Goal: Task Accomplishment & Management: Manage account settings

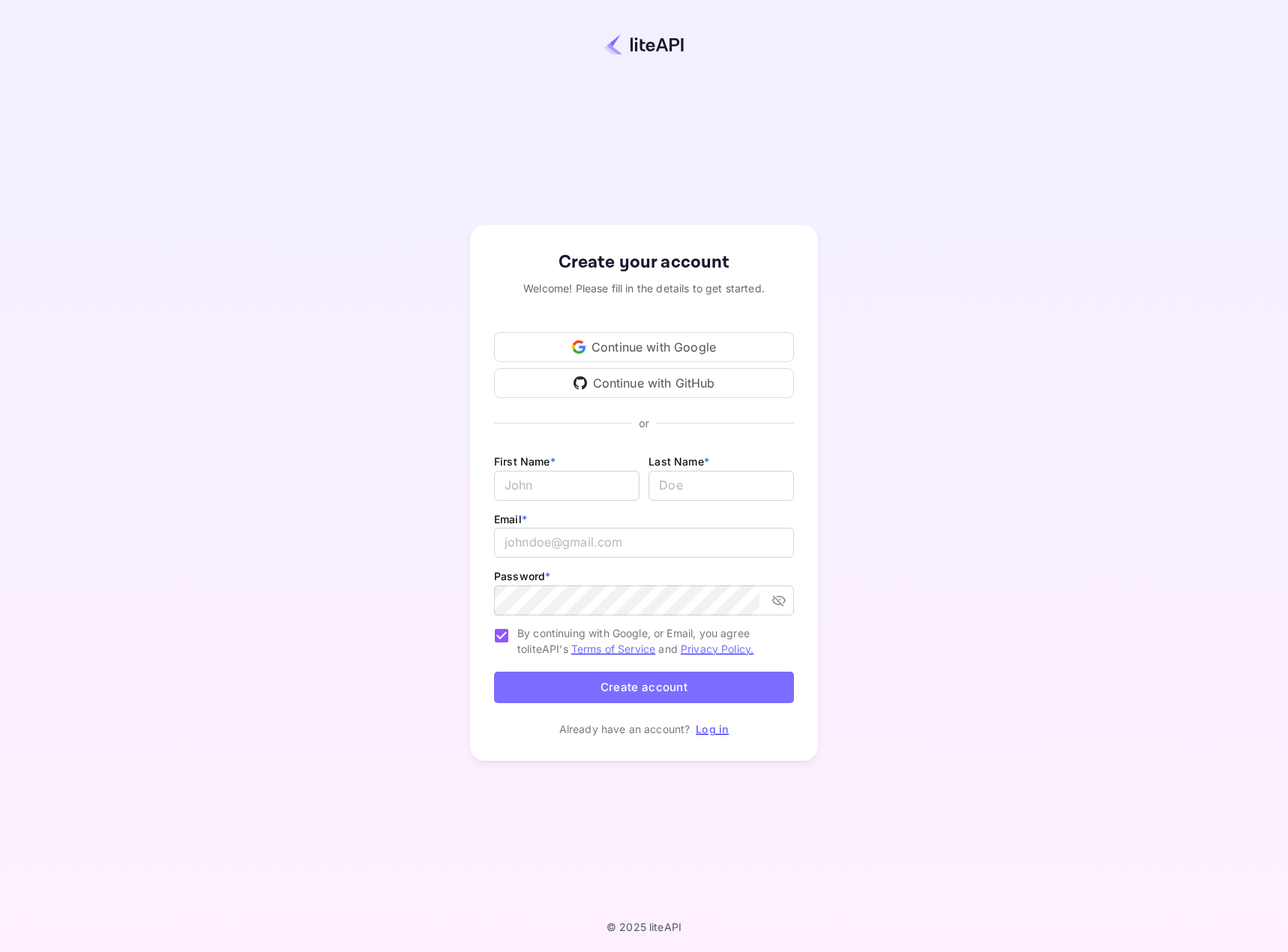
click at [673, 377] on div "Continue with GitHub" at bounding box center [644, 383] width 300 height 30
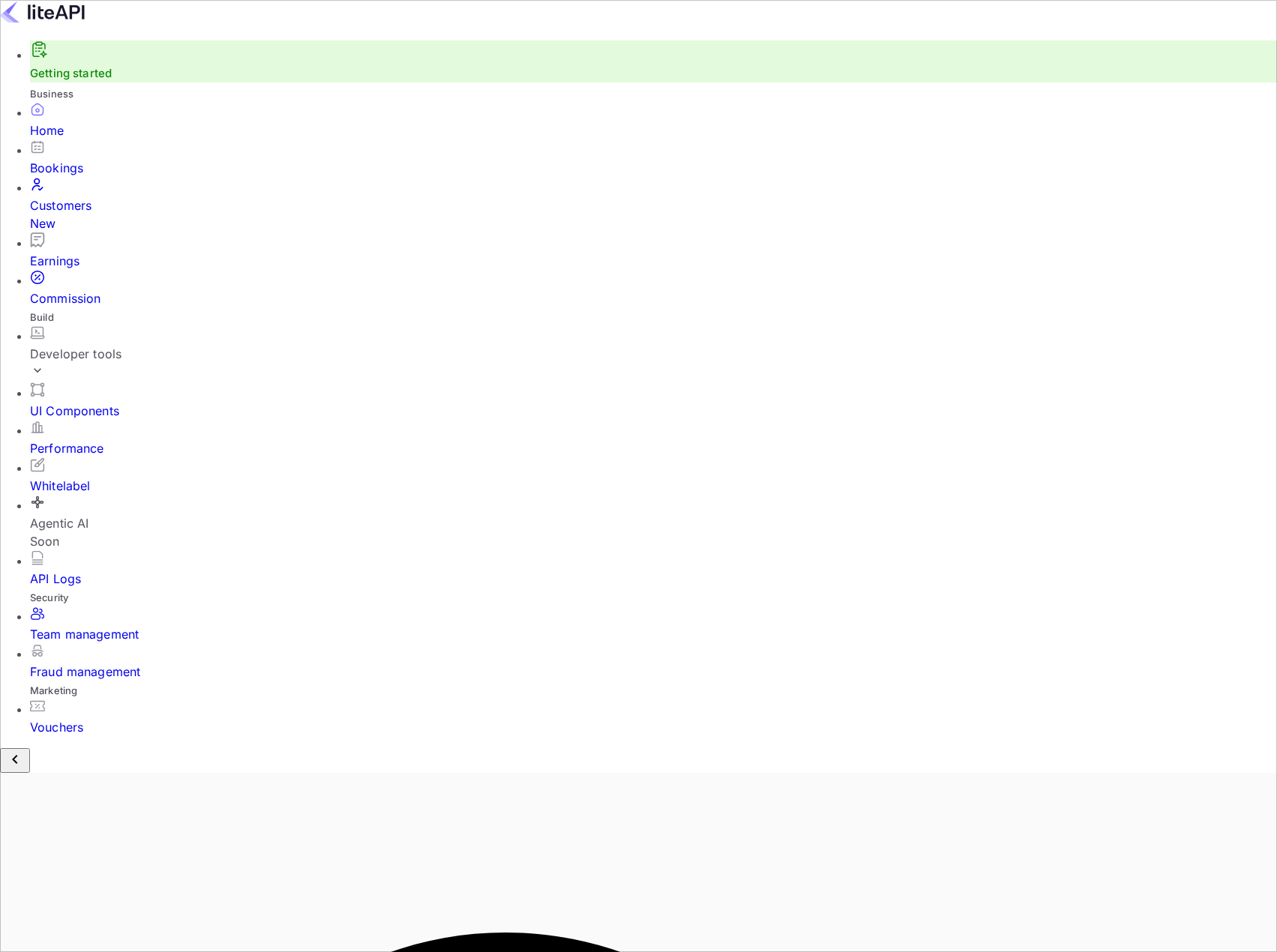
scroll to position [233, 328]
click at [93, 177] on div "Bookings" at bounding box center [653, 168] width 1247 height 18
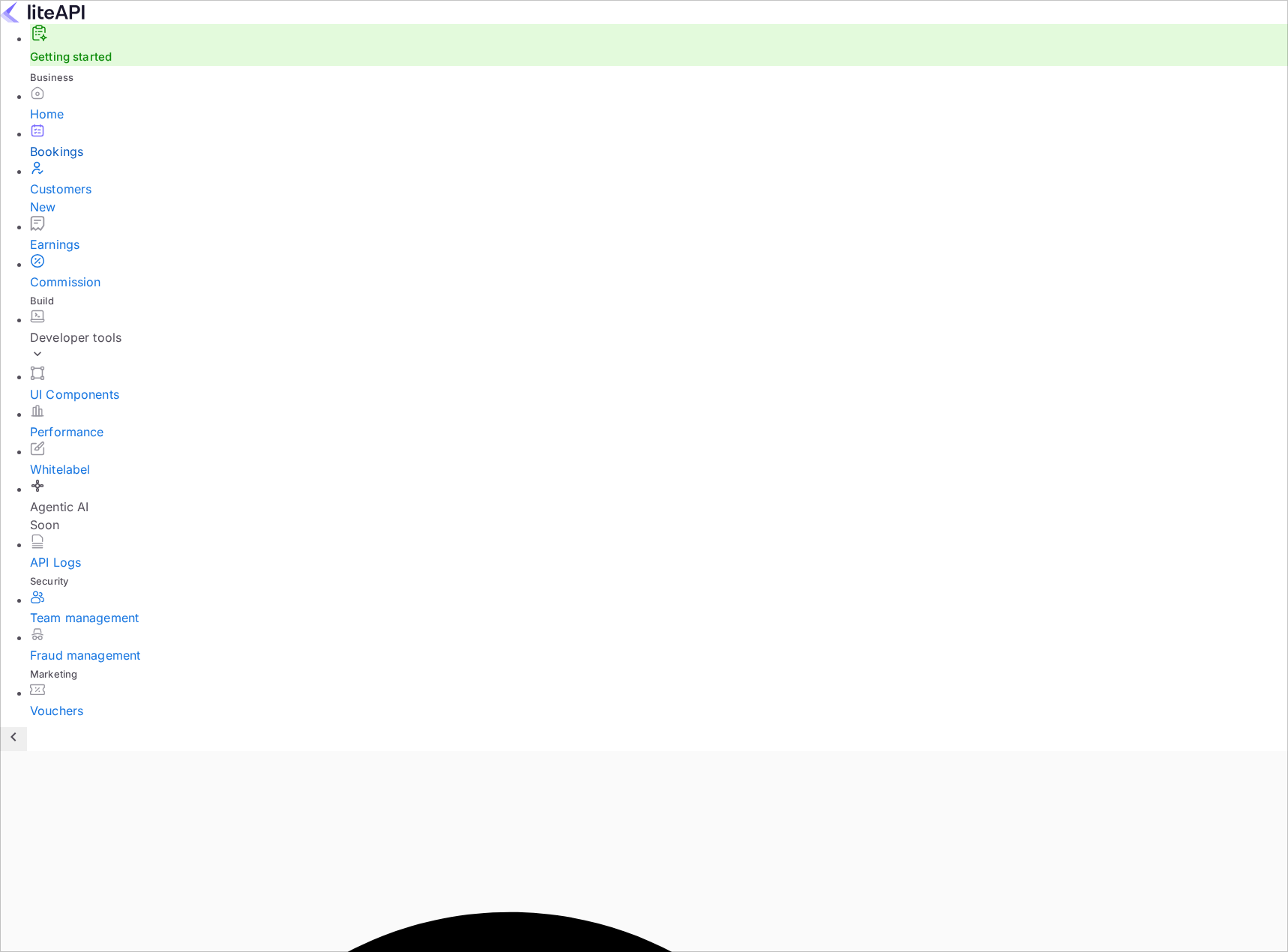
drag, startPoint x: 483, startPoint y: 294, endPoint x: 1001, endPoint y: 381, distance: 525.3
click at [70, 123] on div "Home" at bounding box center [659, 114] width 1258 height 18
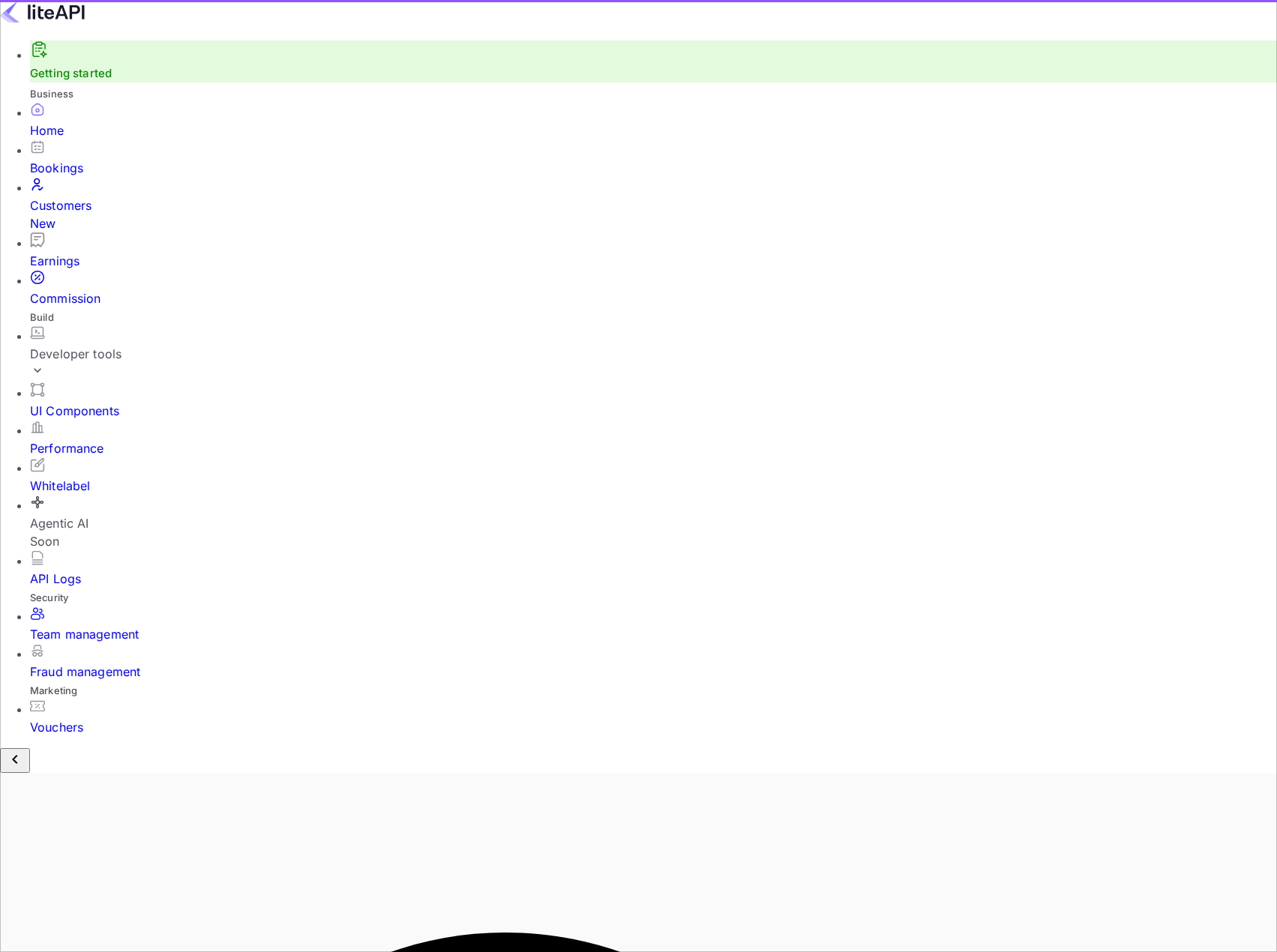
scroll to position [233, 328]
click at [74, 290] on div "Commission" at bounding box center [653, 299] width 1247 height 18
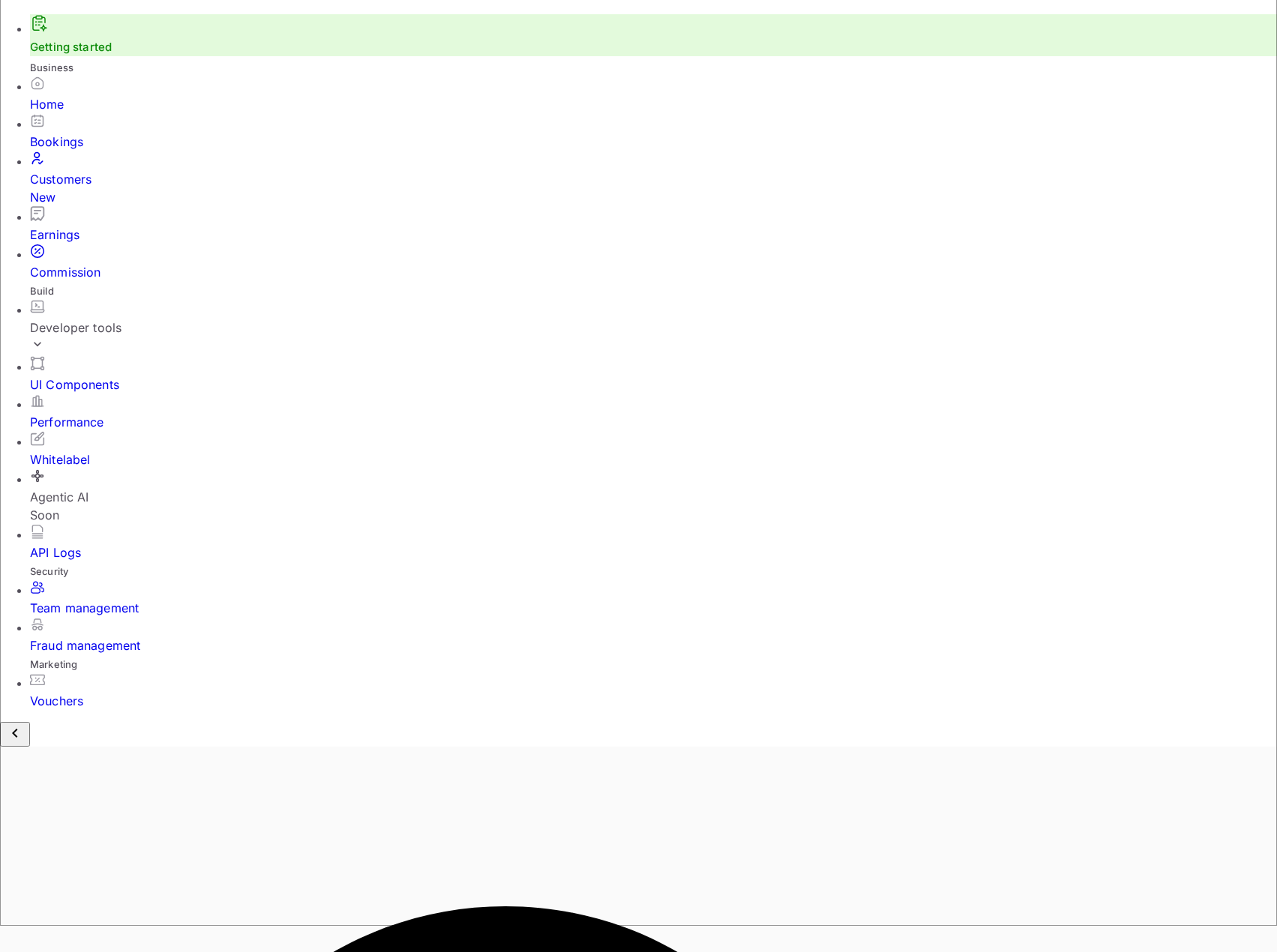
scroll to position [0, 0]
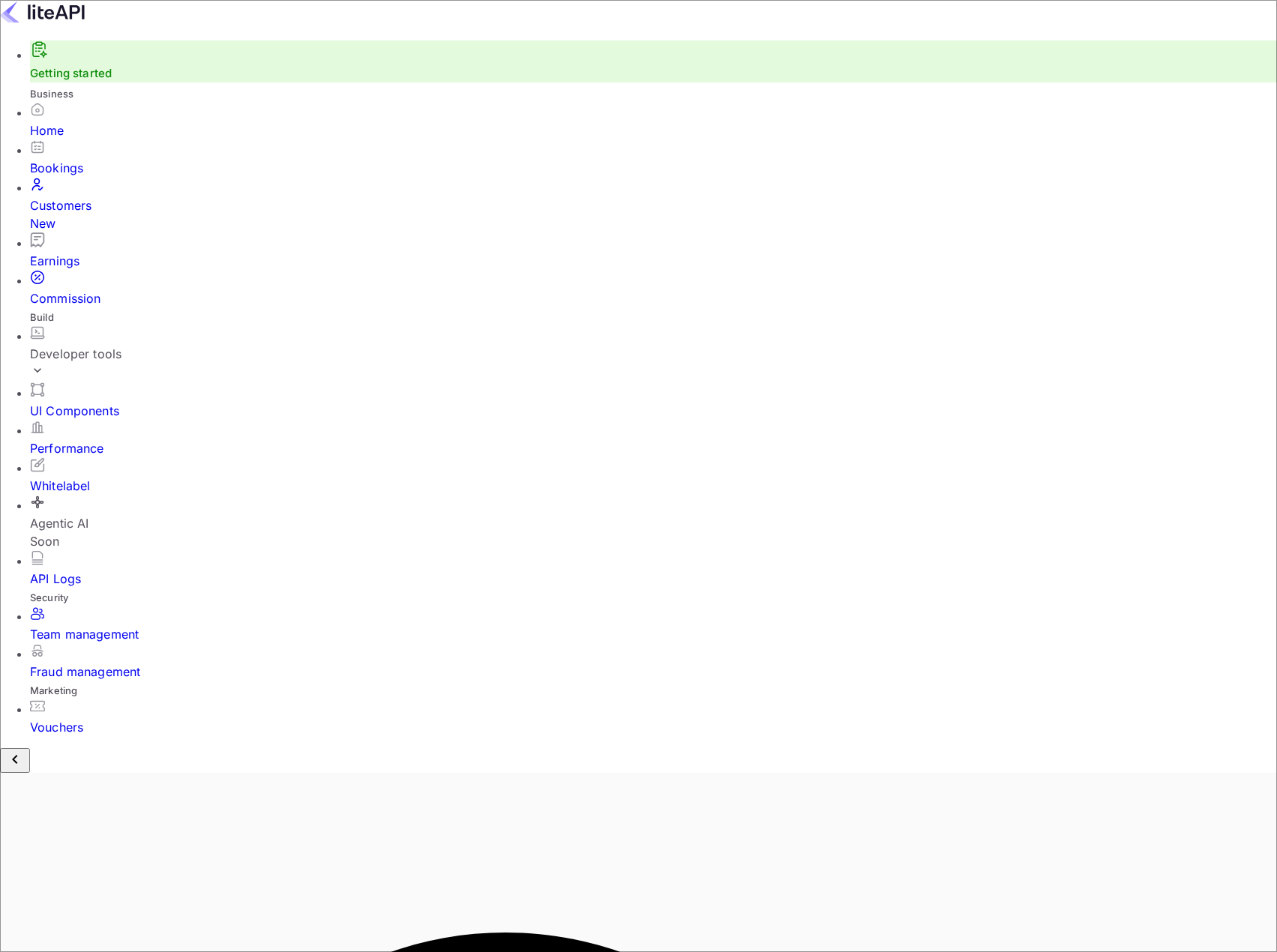
drag, startPoint x: 83, startPoint y: 440, endPoint x: 119, endPoint y: 444, distance: 36.2
click at [83, 495] on li "Agentic AI Soon" at bounding box center [653, 523] width 1247 height 56
click at [104, 477] on div "Whitelabel" at bounding box center [653, 486] width 1247 height 18
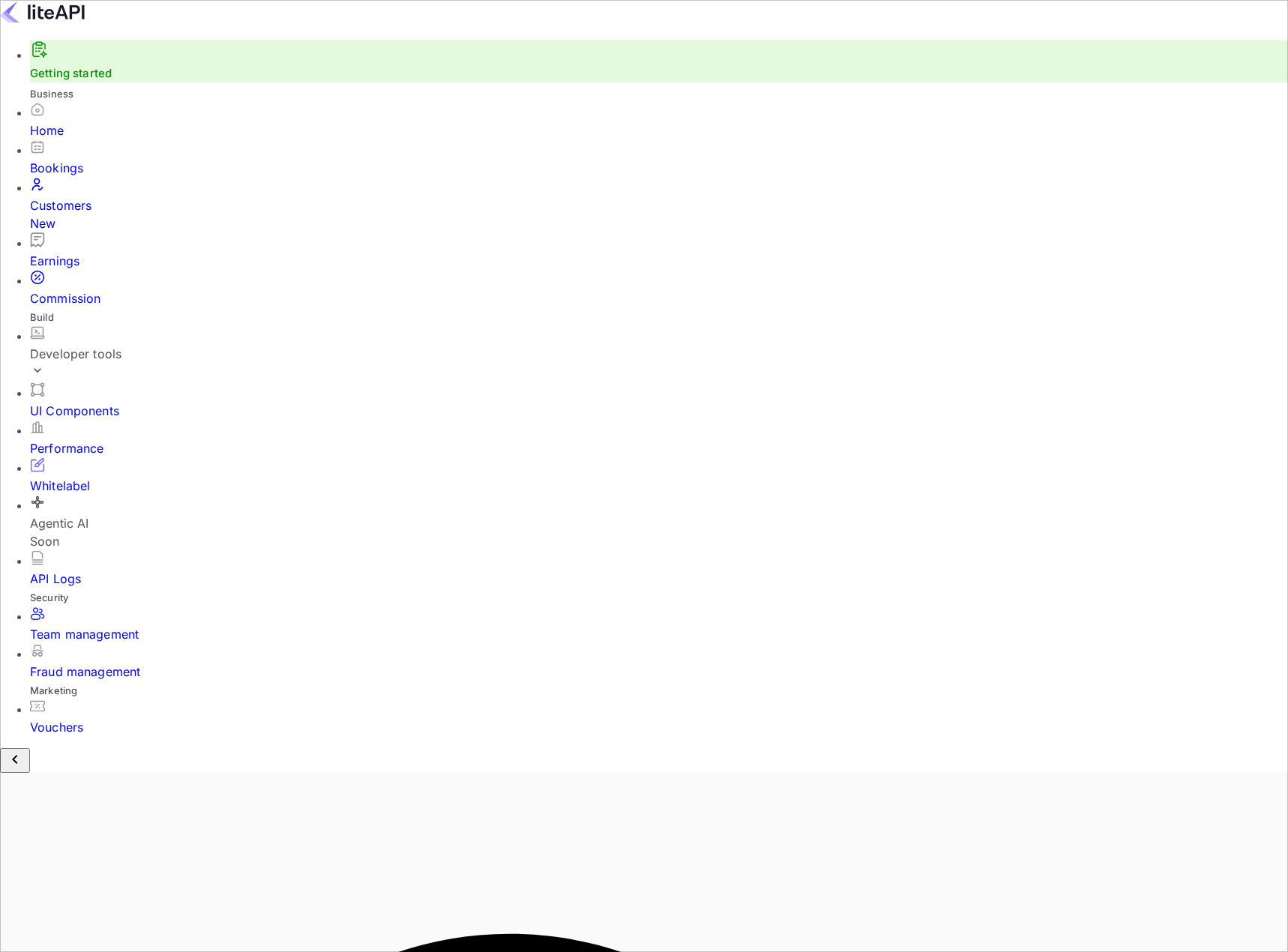
click at [156, 345] on div "Developer tools" at bounding box center [659, 354] width 1258 height 18
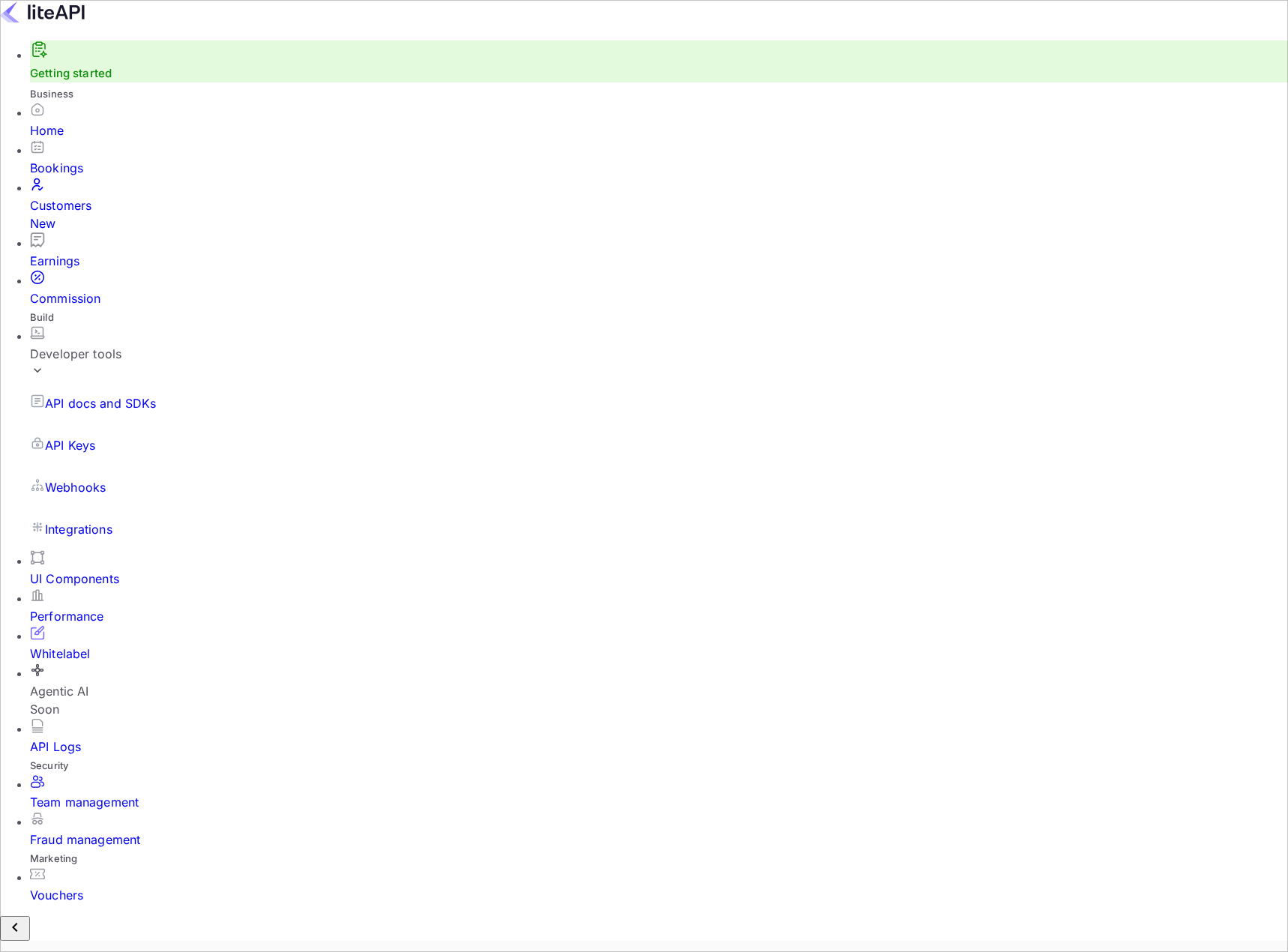
click at [85, 520] on p "Integrations" at bounding box center [79, 529] width 68 height 18
click at [91, 436] on p "API Keys" at bounding box center [70, 445] width 50 height 18
click at [86, 394] on p "API docs and SDKs" at bounding box center [101, 403] width 112 height 18
drag, startPoint x: 396, startPoint y: 223, endPoint x: 1175, endPoint y: 677, distance: 901.6
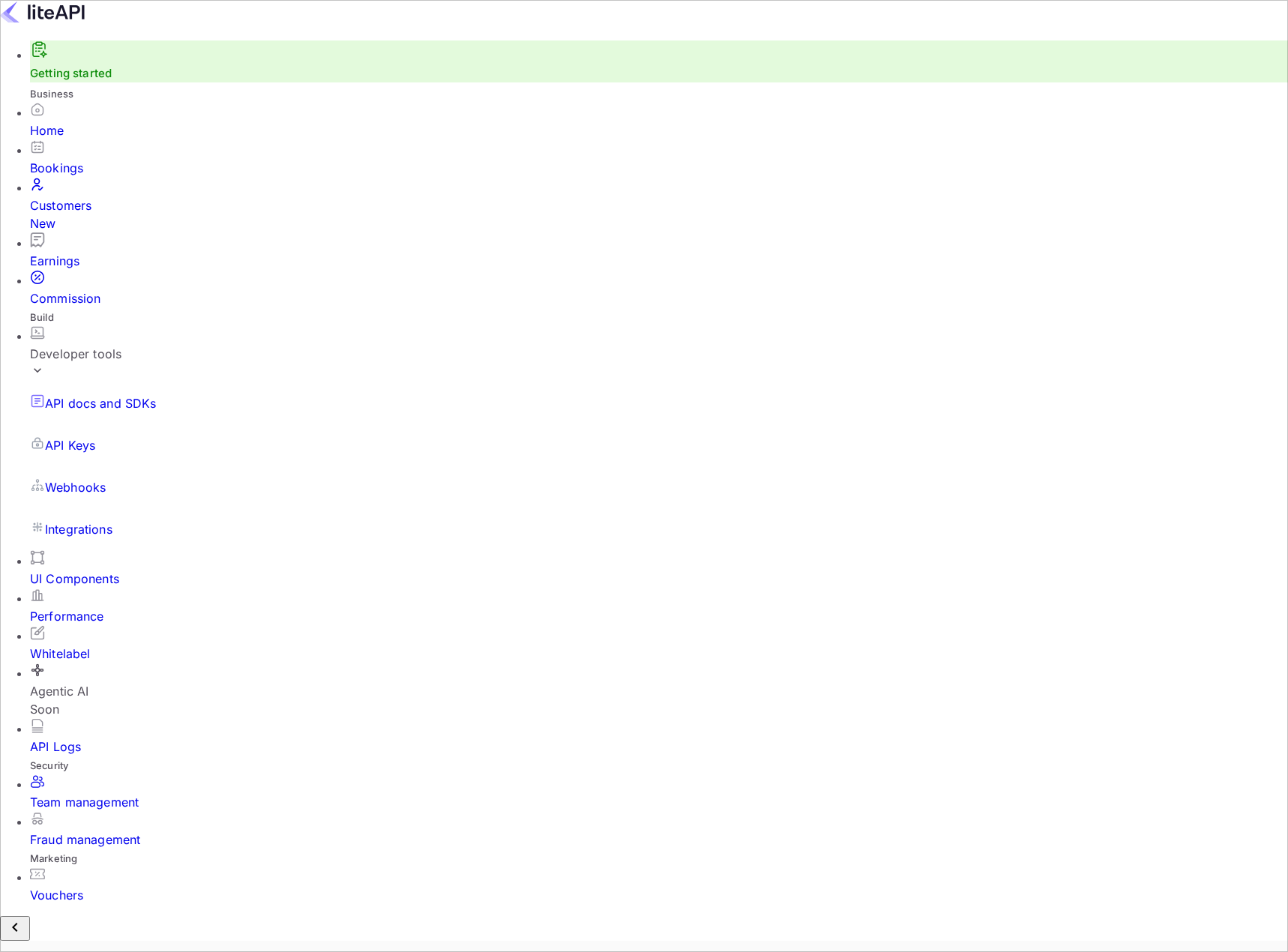
click at [80, 206] on div "Customers New" at bounding box center [659, 215] width 1258 height 36
click at [84, 290] on div "Commission" at bounding box center [659, 299] width 1258 height 18
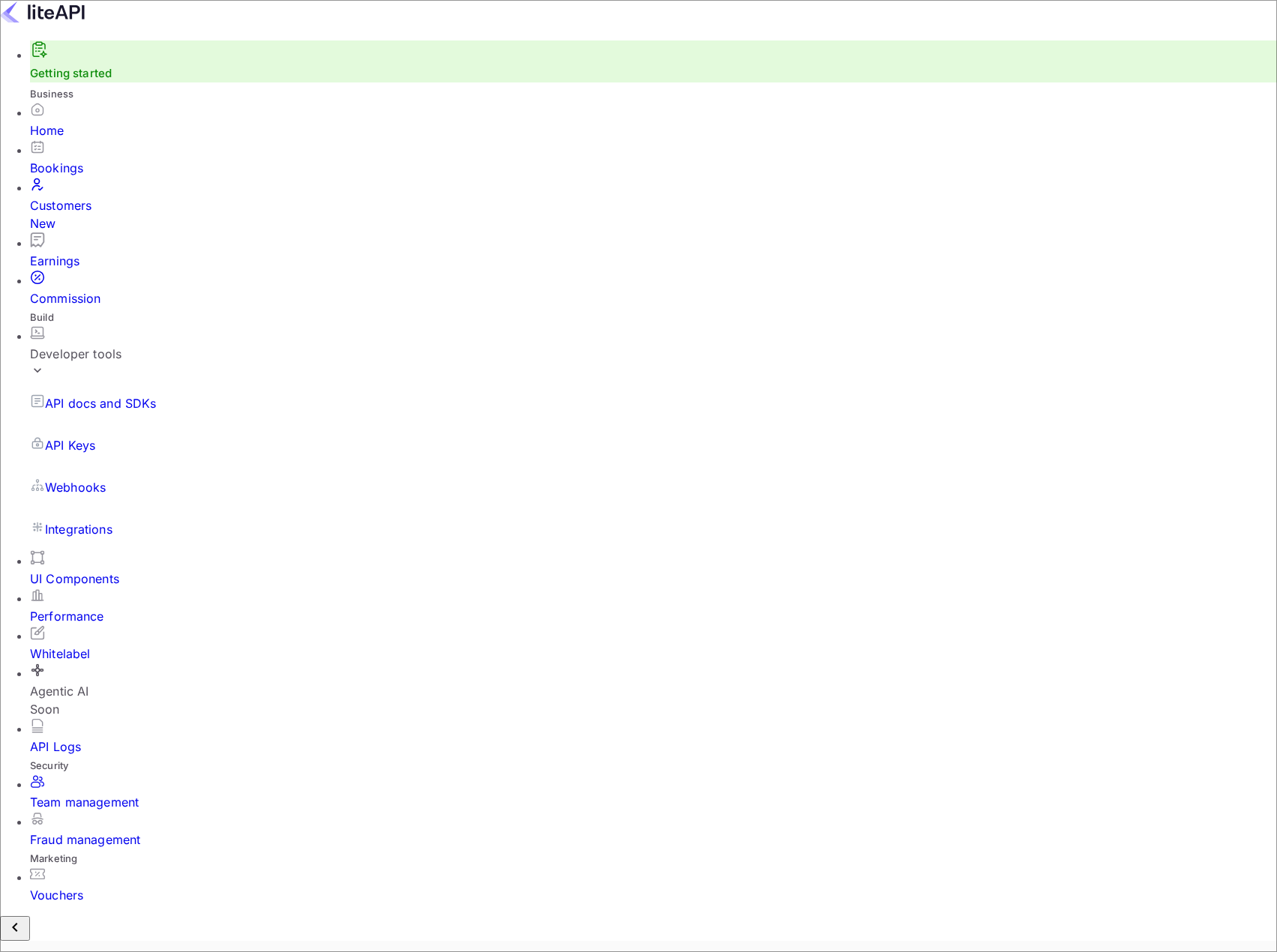
scroll to position [255, 634]
drag, startPoint x: 343, startPoint y: 388, endPoint x: 362, endPoint y: 388, distance: 19.0
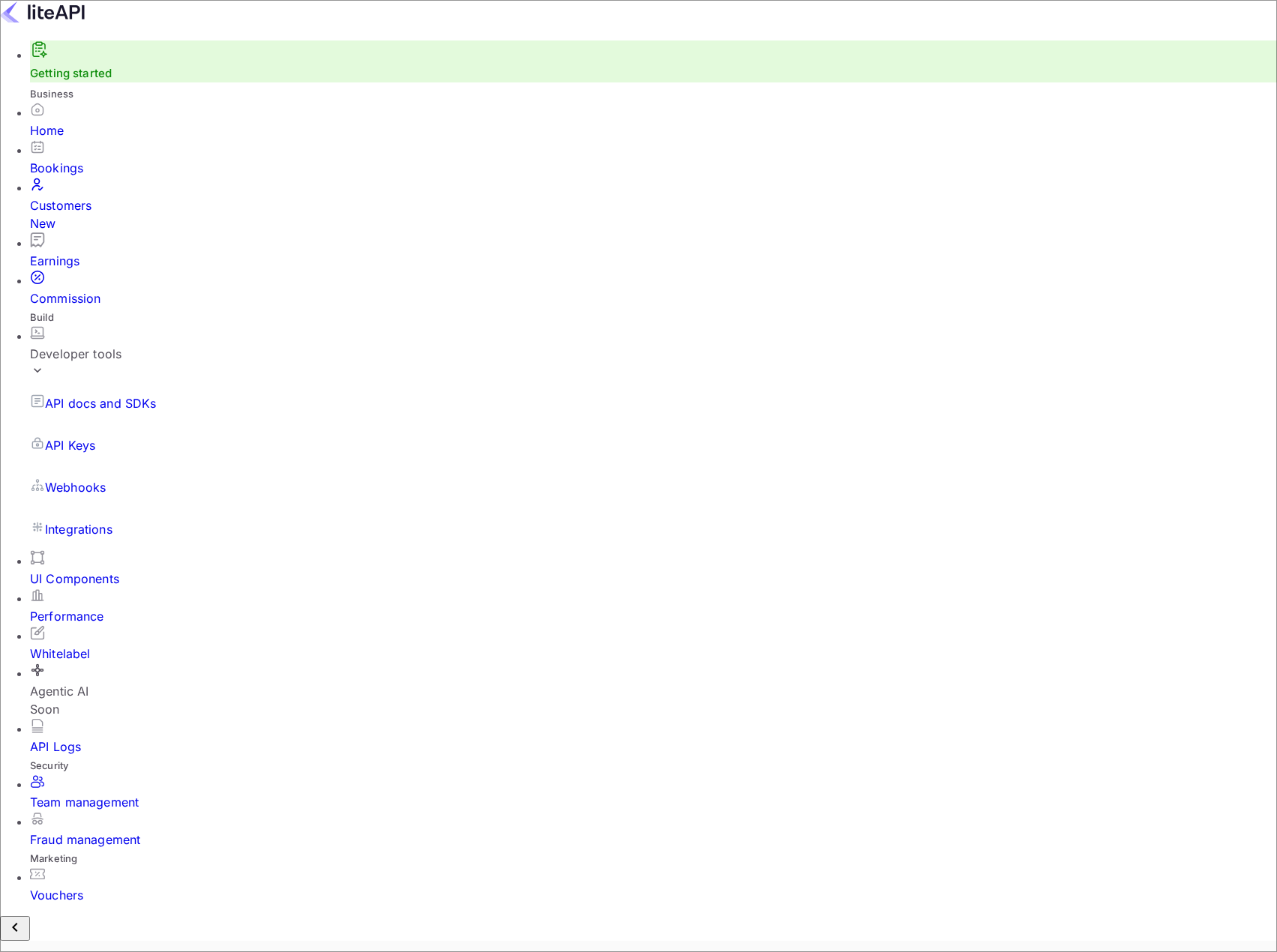
drag, startPoint x: 744, startPoint y: 401, endPoint x: 782, endPoint y: 387, distance: 40.5
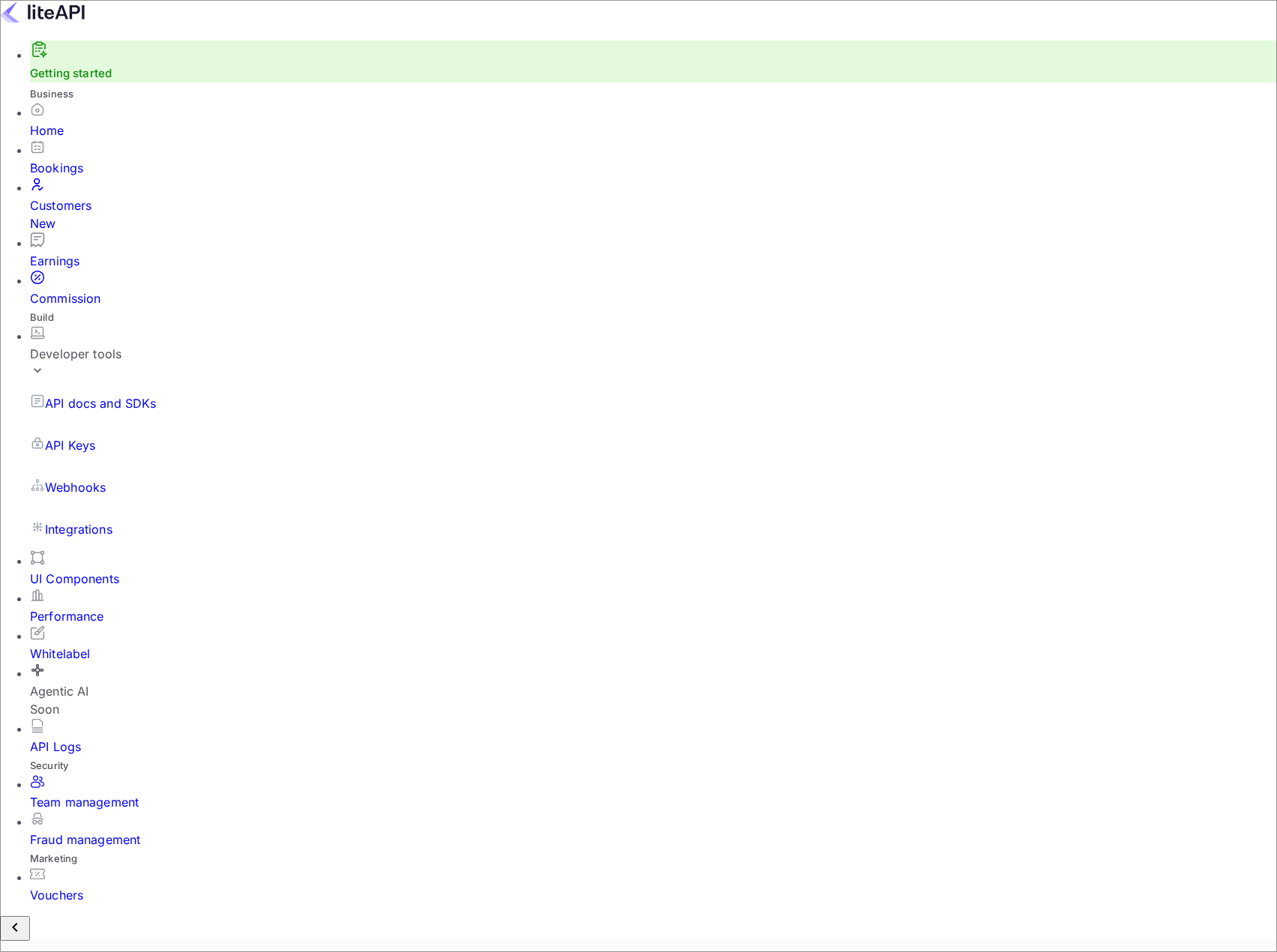
drag, startPoint x: 324, startPoint y: 386, endPoint x: 406, endPoint y: 383, distance: 82.1
drag, startPoint x: 577, startPoint y: 405, endPoint x: 741, endPoint y: 386, distance: 165.1
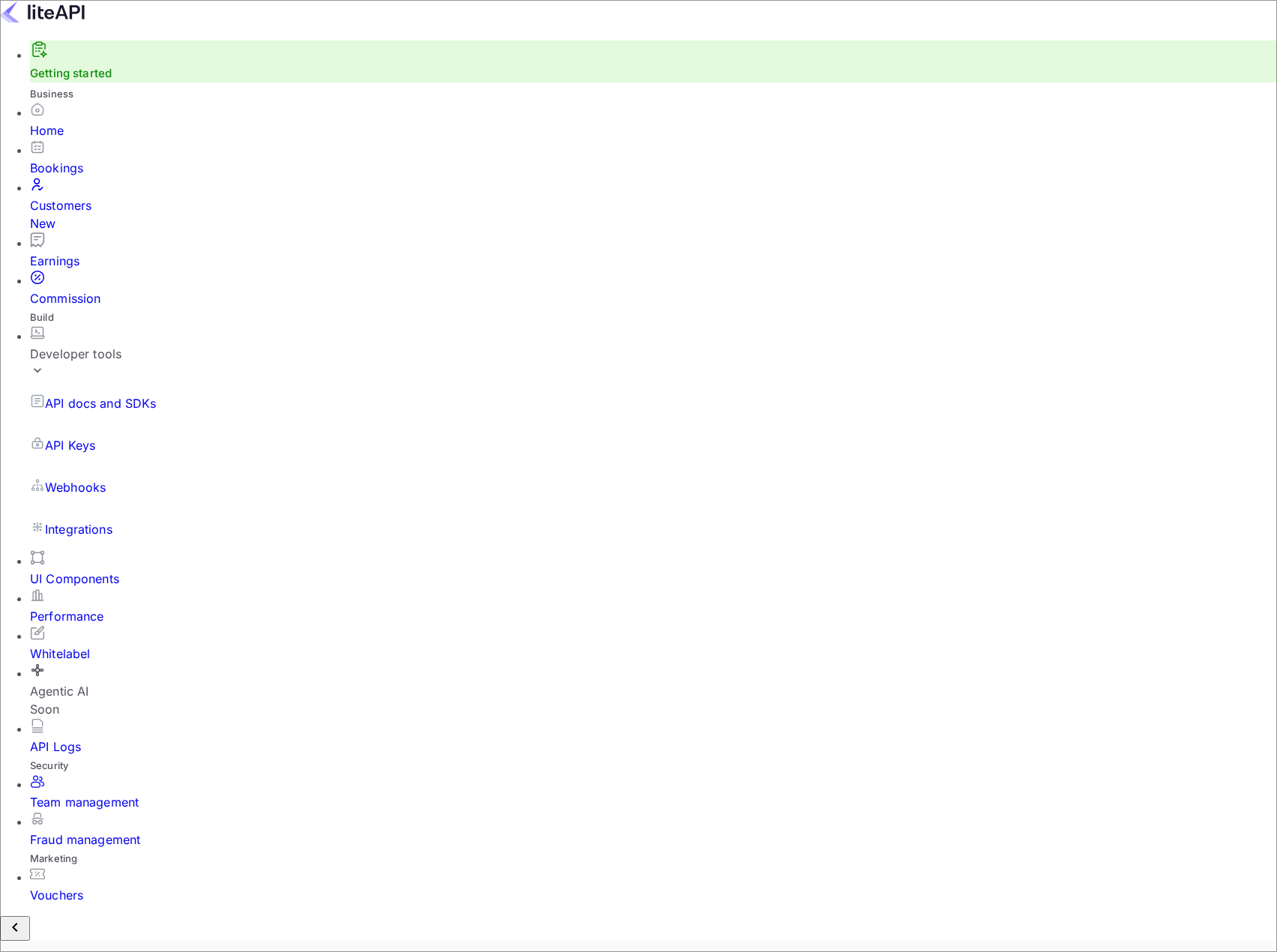
drag, startPoint x: 760, startPoint y: 384, endPoint x: 882, endPoint y: 376, distance: 122.3
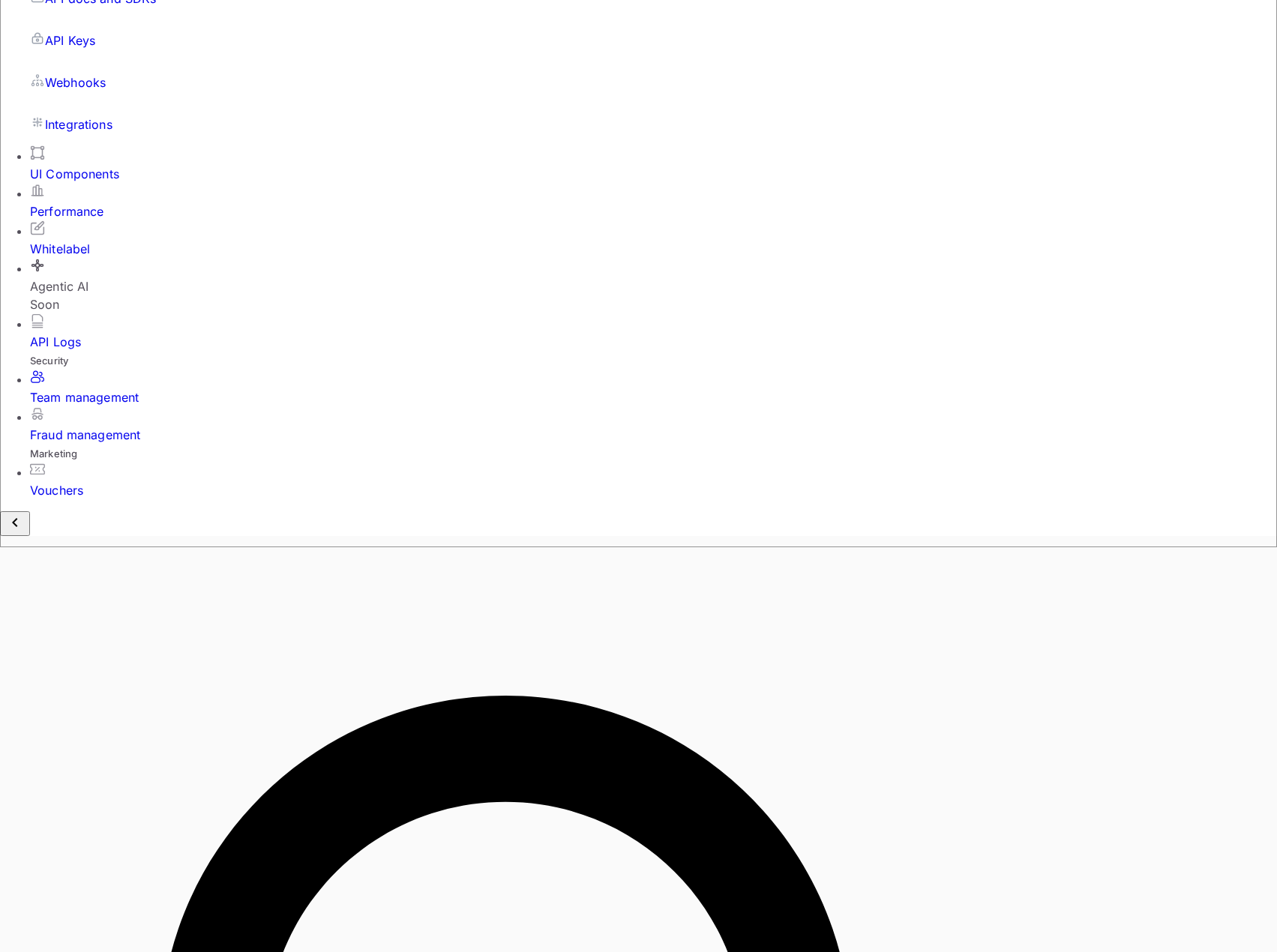
scroll to position [450, 0]
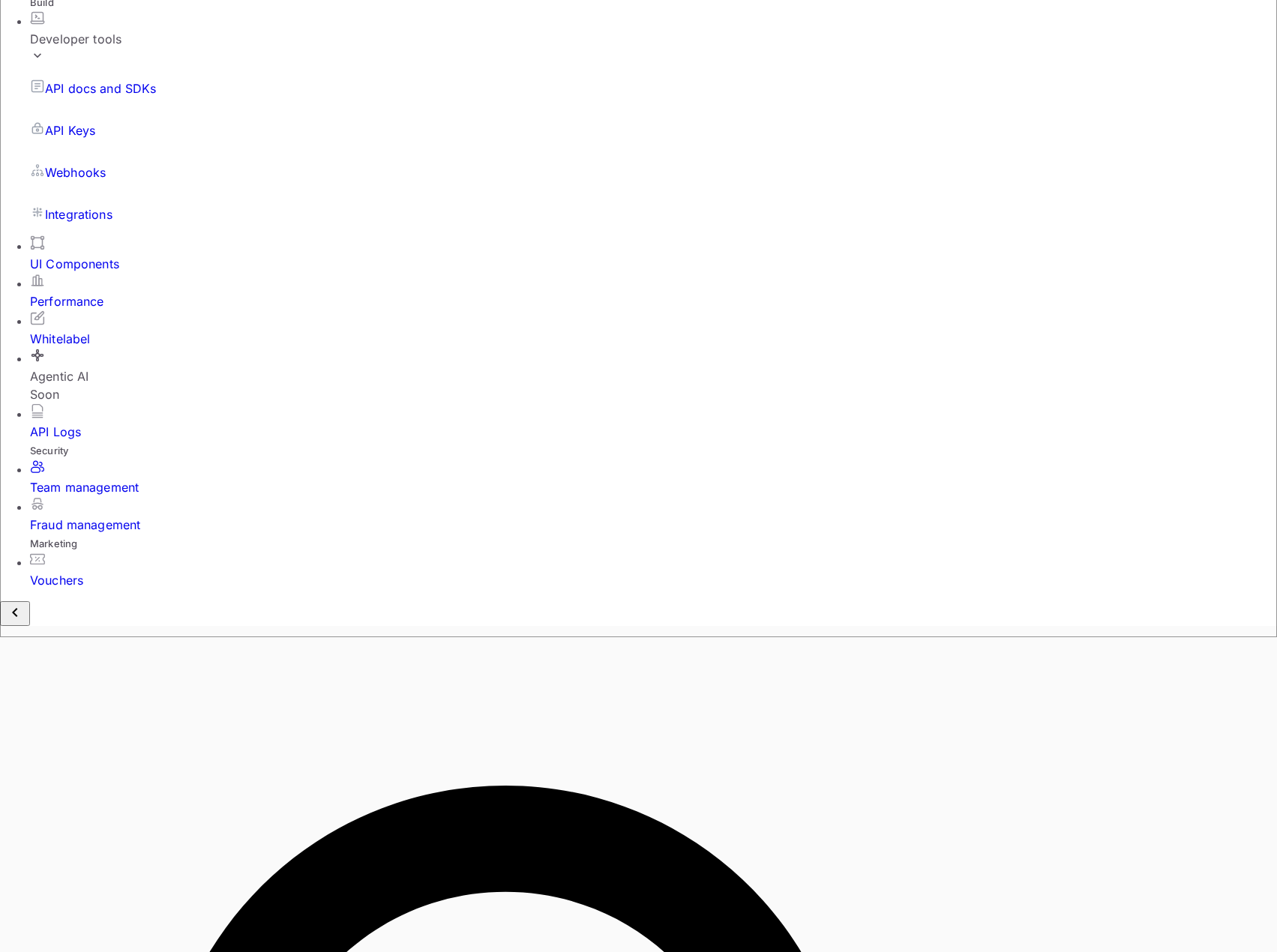
scroll to position [128, 0]
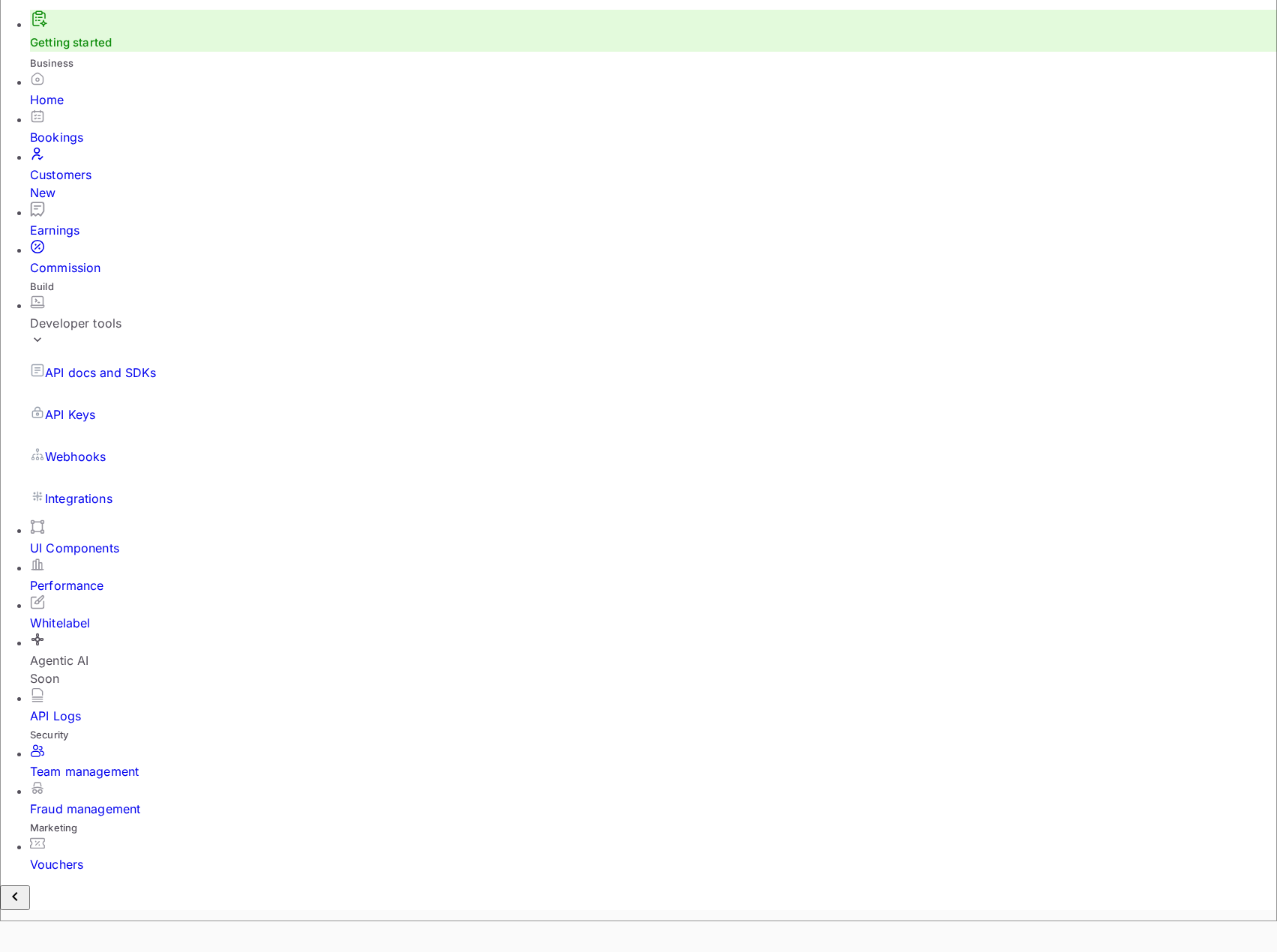
scroll to position [0, 0]
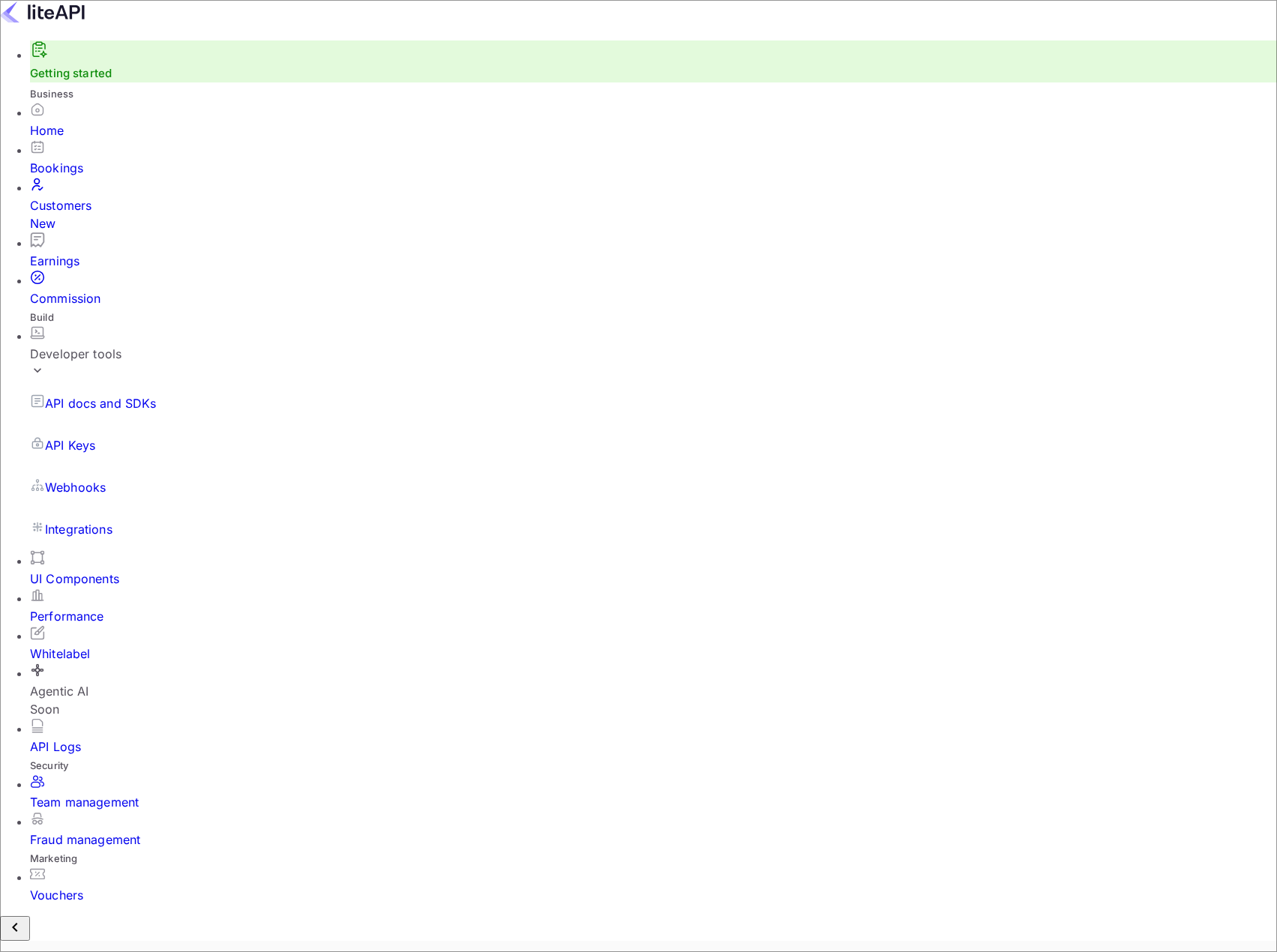
scroll to position [255, 634]
click at [80, 233] on div "Earnings" at bounding box center [653, 252] width 1247 height 38
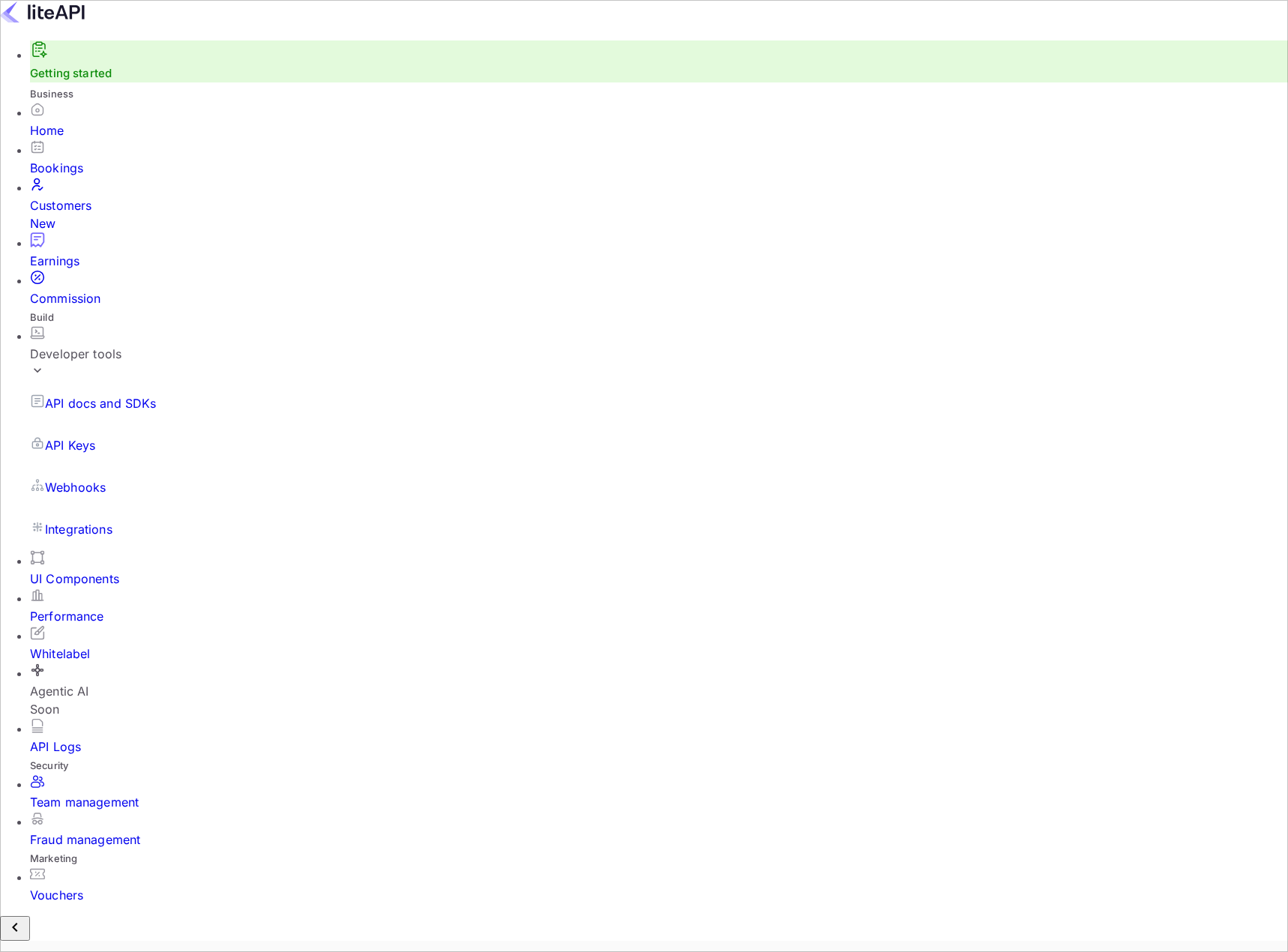
click at [103, 210] on div "Customers New" at bounding box center [659, 215] width 1258 height 36
click at [101, 177] on div "Bookings" at bounding box center [659, 158] width 1258 height 38
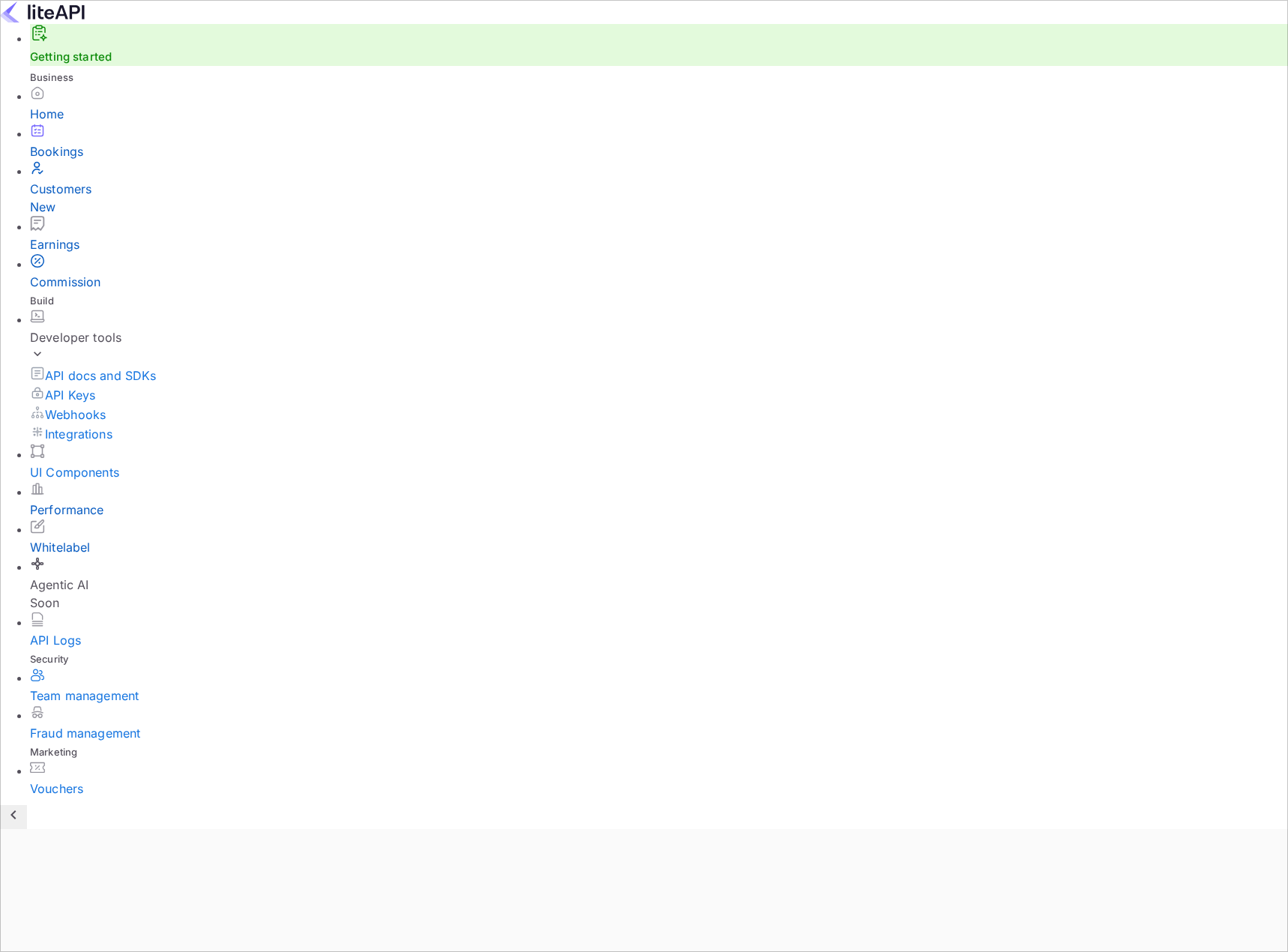
click at [113, 501] on div "Performance" at bounding box center [659, 510] width 1258 height 18
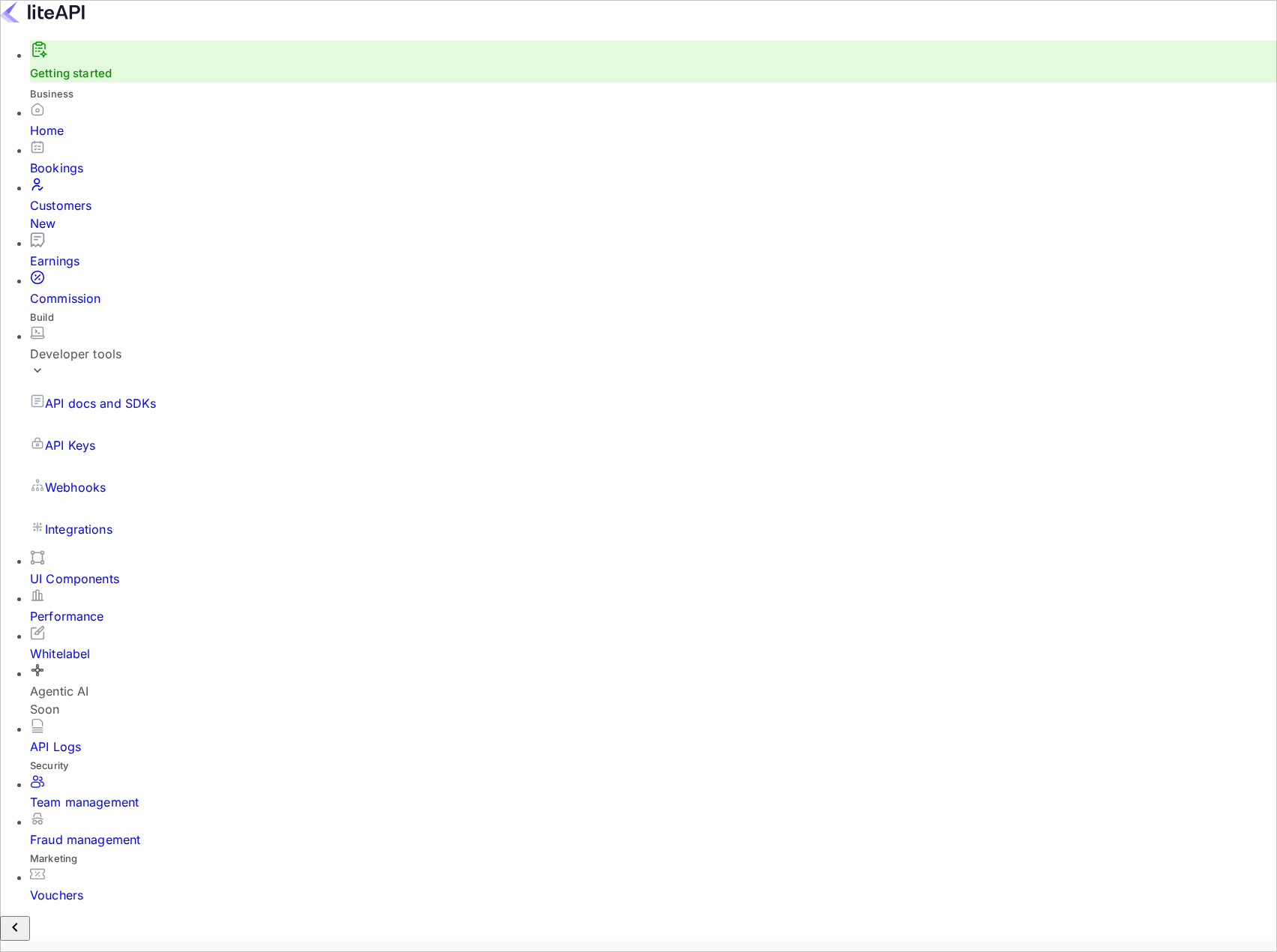
click at [89, 424] on div "API Keys" at bounding box center [653, 445] width 1247 height 42
click at [77, 436] on p "API Keys" at bounding box center [70, 445] width 50 height 18
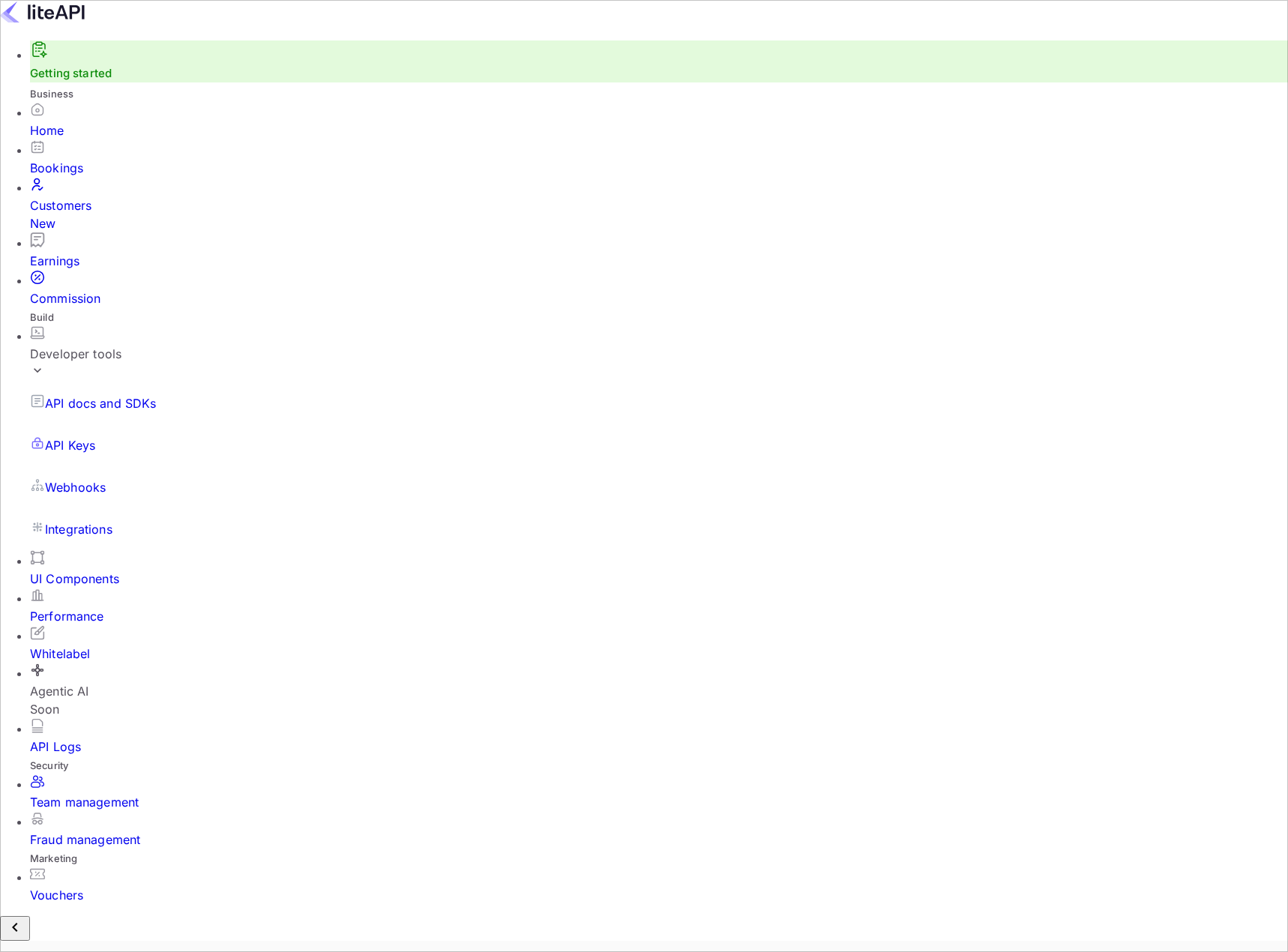
click at [889, 27] on input "Switch to Production mode" at bounding box center [644, 476] width 1288 height 952
checkbox input "false"
